Goal: Task Accomplishment & Management: Manage account settings

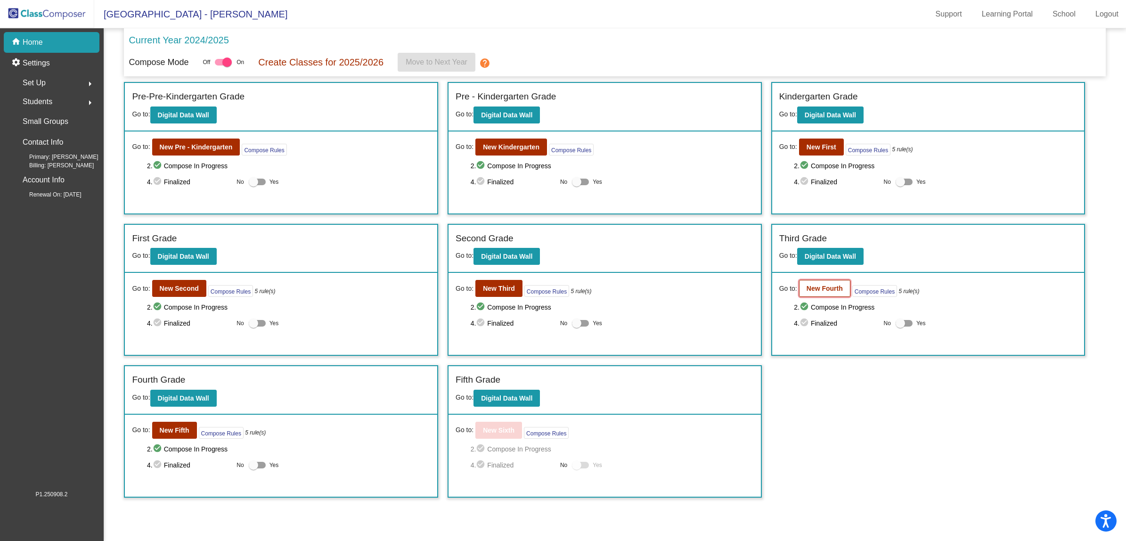
click at [835, 287] on b "New Fourth" at bounding box center [824, 288] width 36 height 8
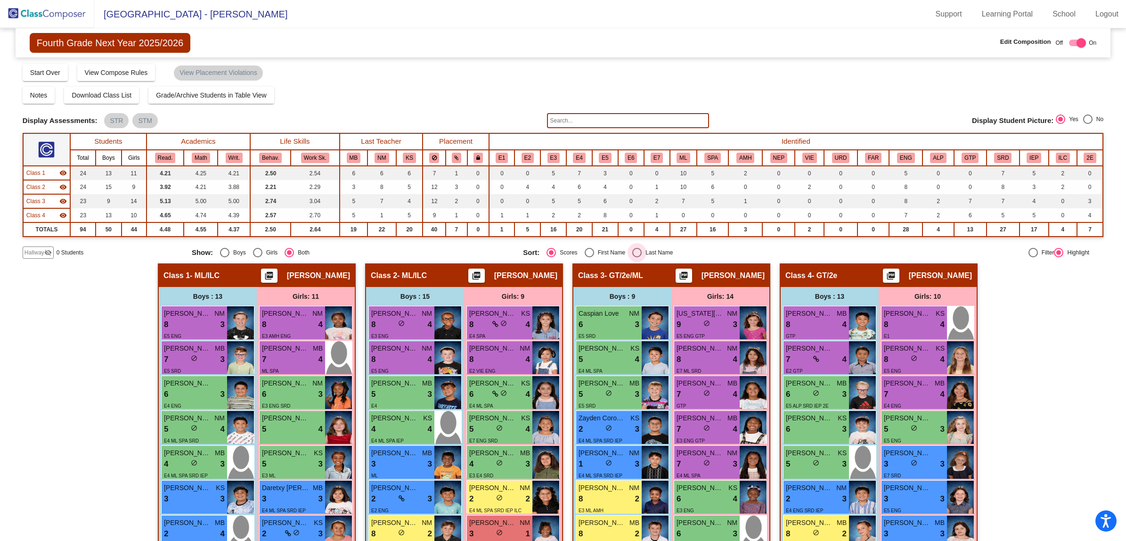
click at [632, 252] on div "Select an option" at bounding box center [636, 252] width 9 height 9
click at [636, 257] on input "Last Name" at bounding box center [636, 257] width 0 height 0
radio input "true"
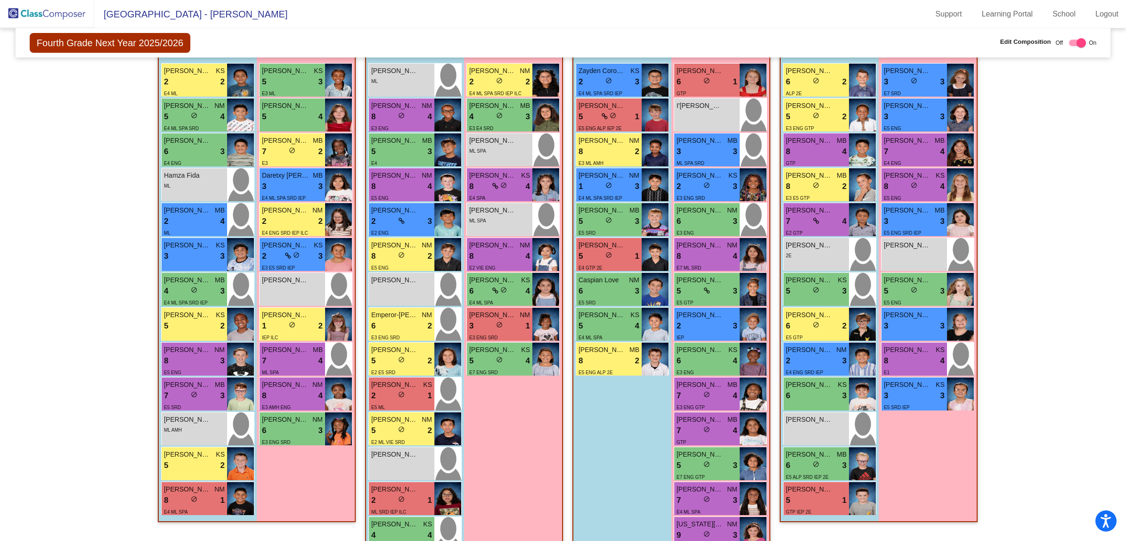
scroll to position [242, 0]
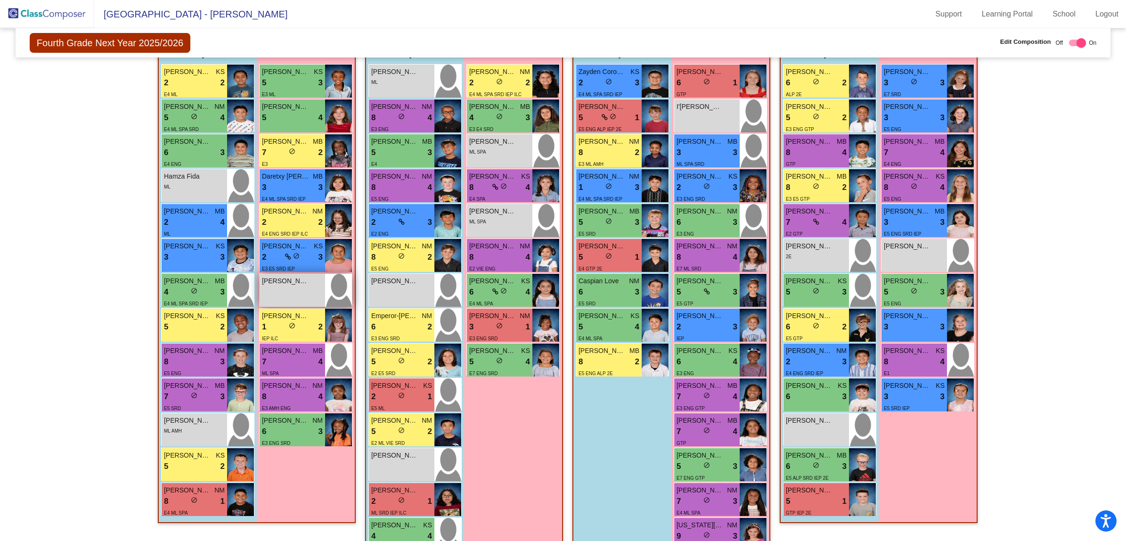
click at [293, 291] on div "[PERSON_NAME] lock do_not_disturb_alt" at bounding box center [292, 290] width 65 height 33
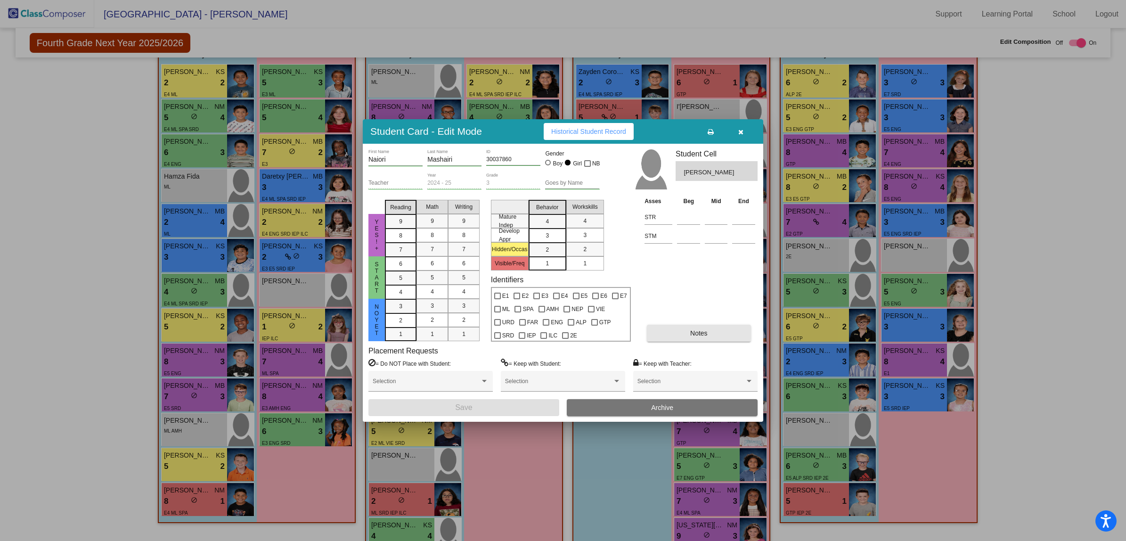
click at [659, 329] on button "Notes" at bounding box center [699, 333] width 104 height 17
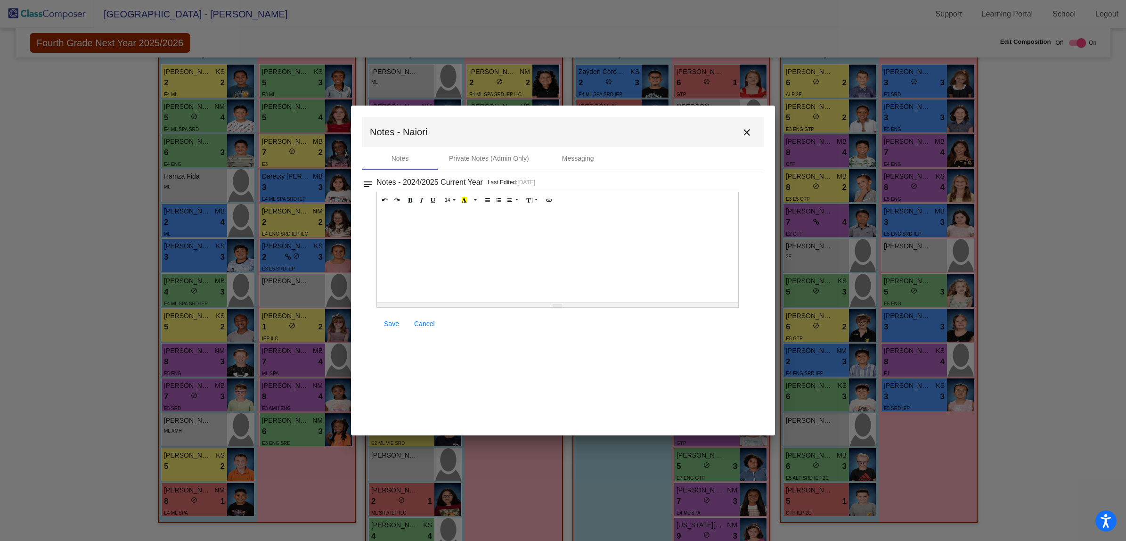
click at [431, 227] on div at bounding box center [557, 255] width 361 height 94
click at [392, 323] on span "Save" at bounding box center [391, 324] width 15 height 8
click at [744, 133] on mat-icon "close" at bounding box center [746, 132] width 11 height 11
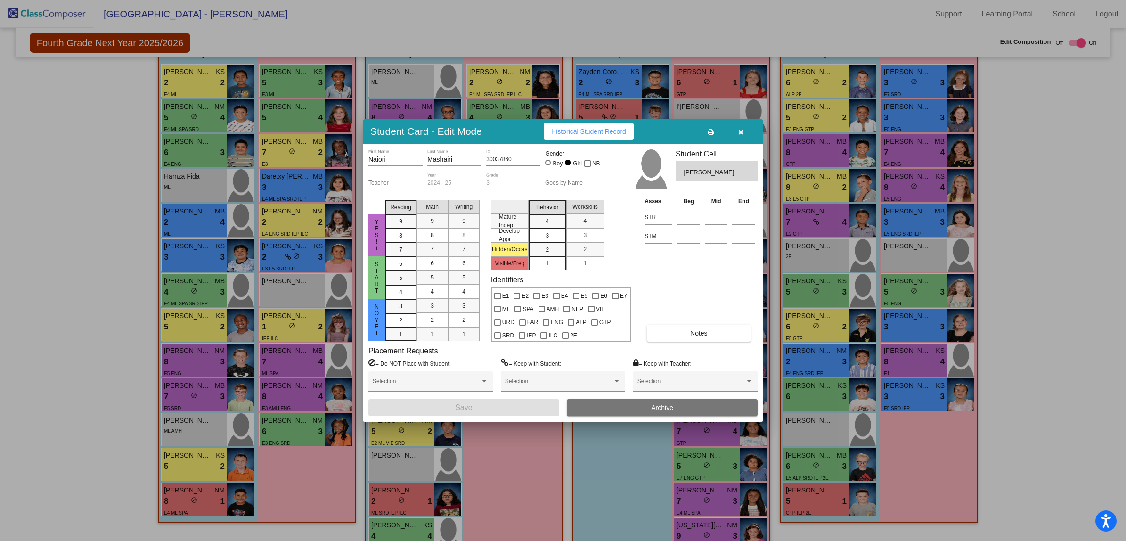
click at [739, 131] on icon "button" at bounding box center [740, 132] width 5 height 7
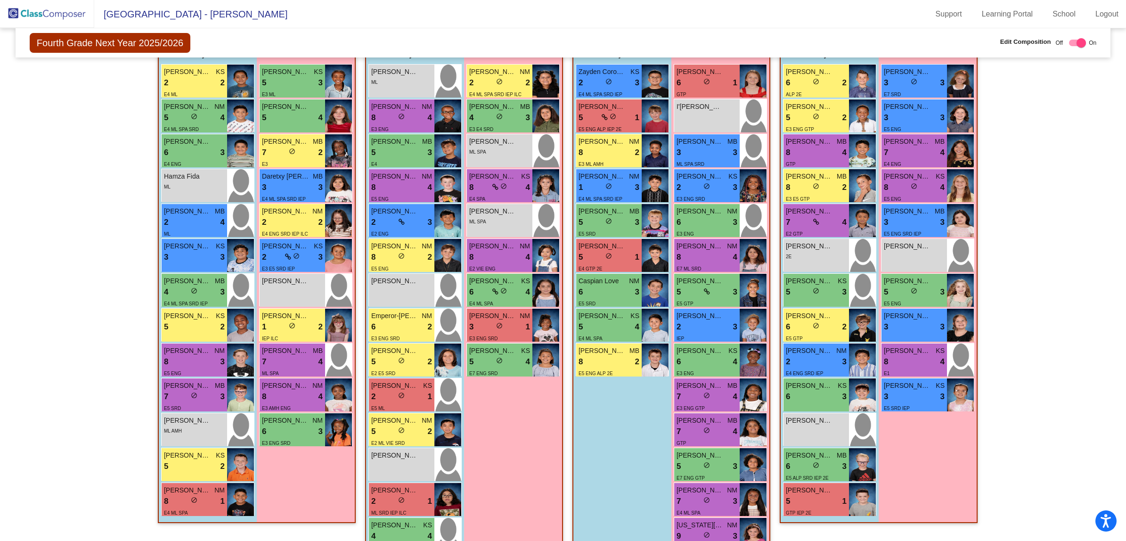
click at [46, 12] on img at bounding box center [47, 14] width 94 height 28
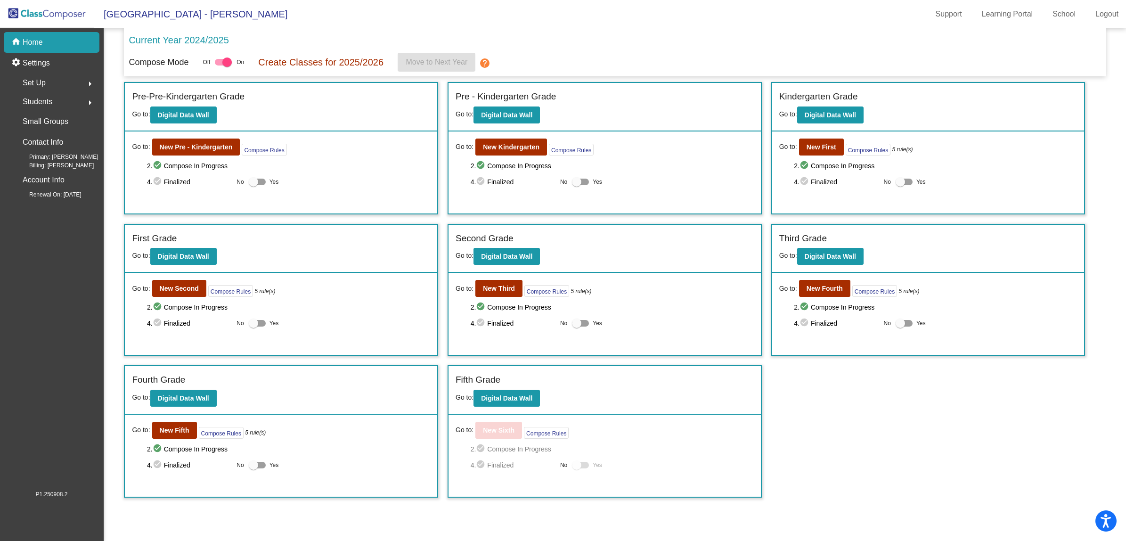
click at [531, 34] on div "Current Year 2024/2025" at bounding box center [615, 43] width 972 height 20
click at [333, 34] on div "Current Year 2024/2025" at bounding box center [615, 43] width 972 height 20
click at [307, 19] on mat-toolbar "[GEOGRAPHIC_DATA] - [PERSON_NAME] Support Learning Portal School Logout" at bounding box center [563, 14] width 1126 height 28
drag, startPoint x: 531, startPoint y: 27, endPoint x: 392, endPoint y: 0, distance: 141.0
click at [531, 26] on mat-toolbar "[GEOGRAPHIC_DATA] - [PERSON_NAME] Support Learning Portal School Logout" at bounding box center [563, 14] width 1126 height 28
